Goal: Manage account settings

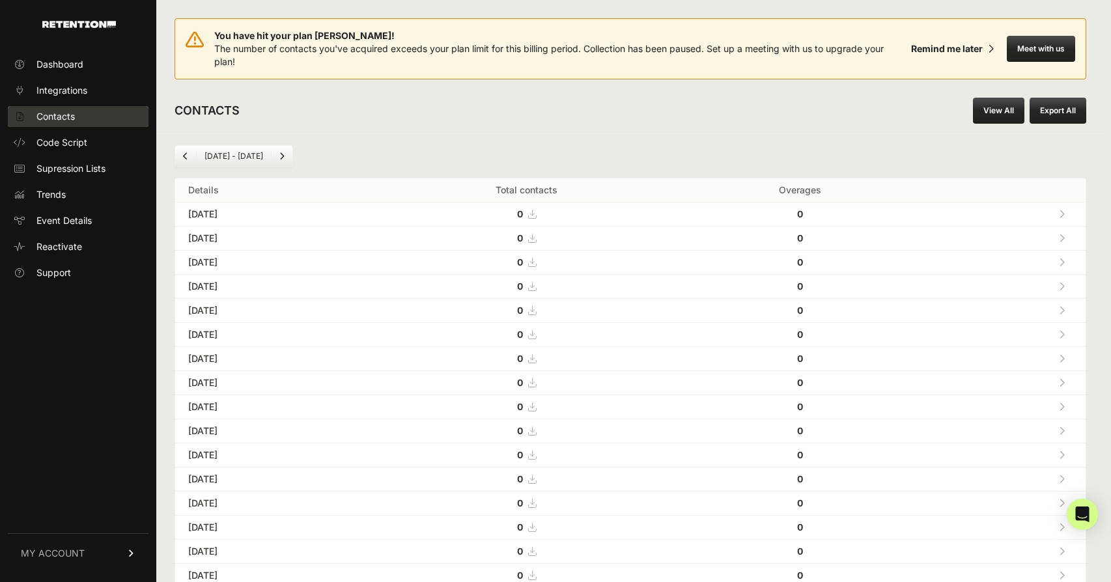
click at [61, 115] on span "Contacts" at bounding box center [55, 116] width 38 height 13
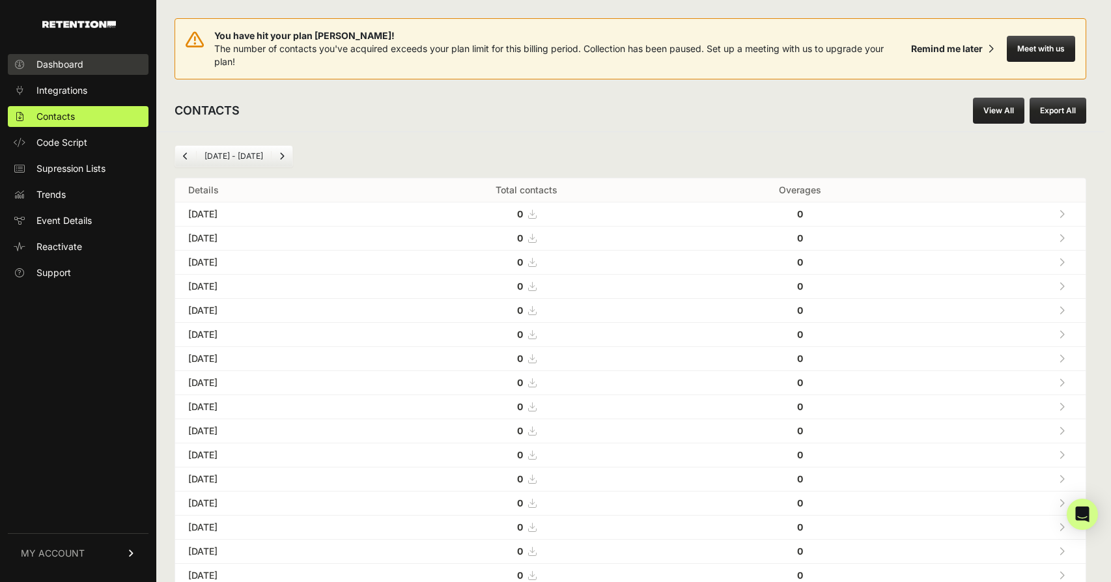
click at [57, 64] on span "Dashboard" at bounding box center [59, 64] width 47 height 13
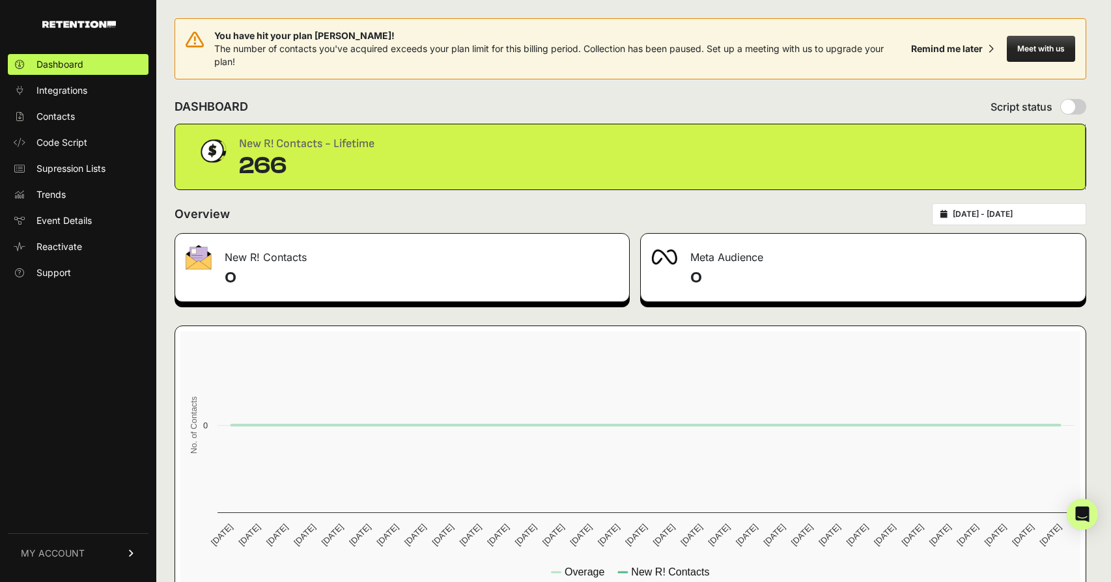
click at [1064, 105] on input "radio" at bounding box center [1074, 107] width 26 height 16
radio input "true"
radio input "false"
